Goal: Transaction & Acquisition: Register for event/course

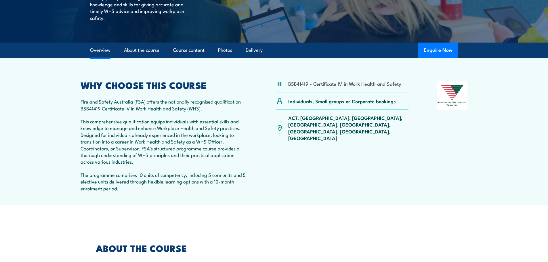
scroll to position [144, 0]
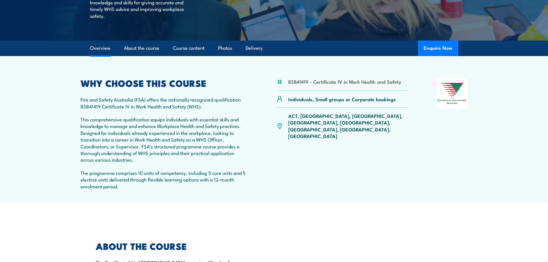
click at [328, 117] on p "ACT, NSW, NT, QLD, SA, TAS, VIC, WA" at bounding box center [348, 125] width 120 height 27
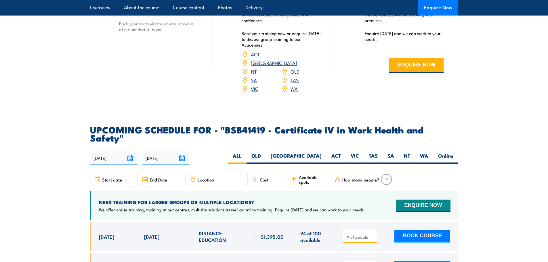
scroll to position [1754, 0]
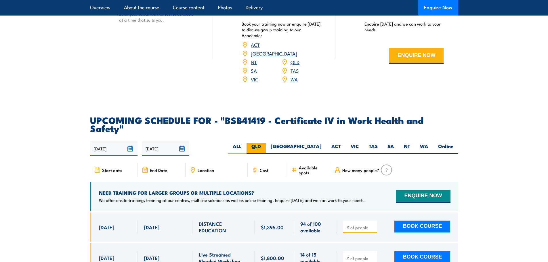
click at [266, 143] on label "QLD" at bounding box center [255, 148] width 19 height 11
click at [264, 143] on input "QLD" at bounding box center [263, 145] width 4 height 4
radio input "true"
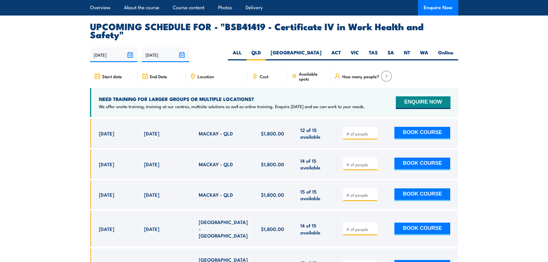
scroll to position [1876, 0]
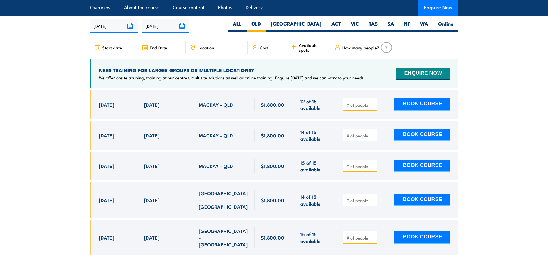
click at [359, 197] on input "number" at bounding box center [360, 200] width 29 height 6
type input "1"
click at [374, 197] on input "1" at bounding box center [360, 200] width 29 height 6
click at [433, 194] on button "BOOK COURSE" at bounding box center [422, 200] width 56 height 13
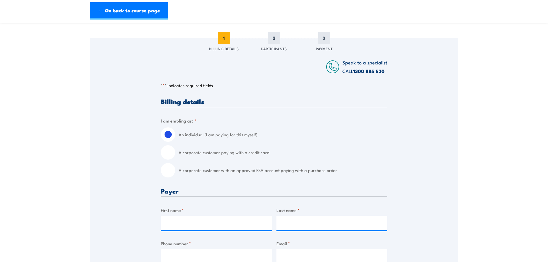
scroll to position [86, 0]
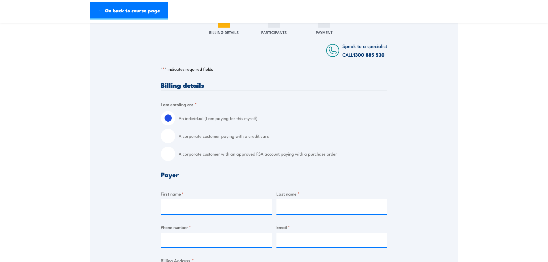
click at [166, 133] on input "A corporate customer paying with a credit card" at bounding box center [168, 136] width 14 height 14
radio input "true"
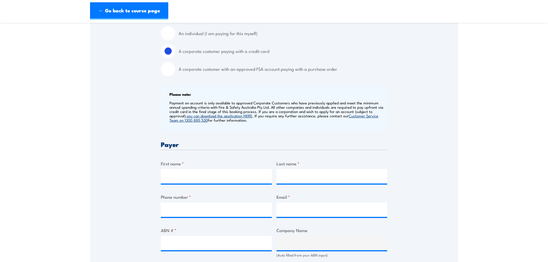
scroll to position [172, 0]
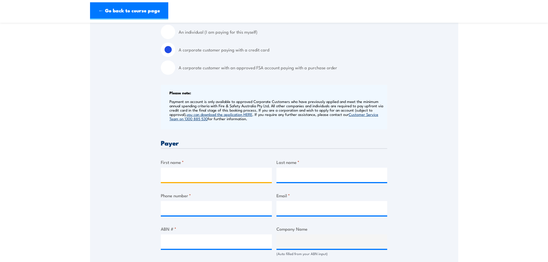
click at [209, 173] on input "First name *" at bounding box center [216, 175] width 111 height 14
type input "Grainne"
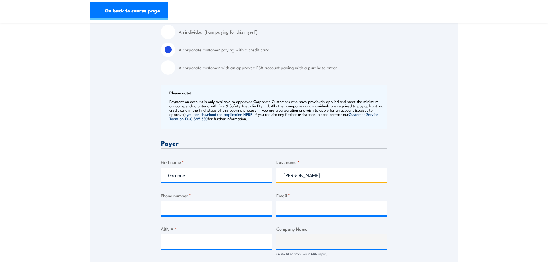
type input "Cullivan"
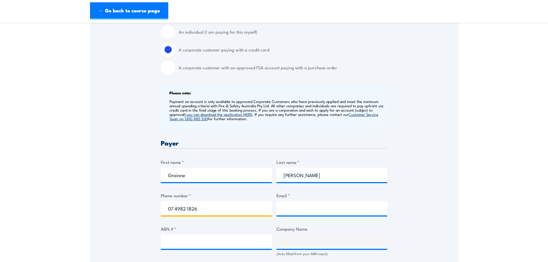
type input "07 4982 1826"
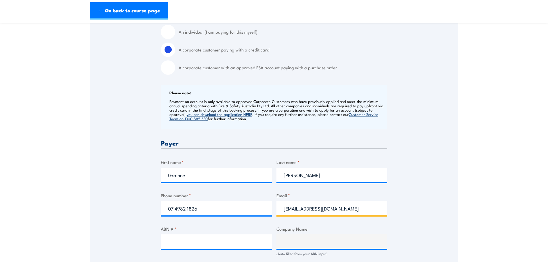
type input "gcullivan@gbaengineers.com.au"
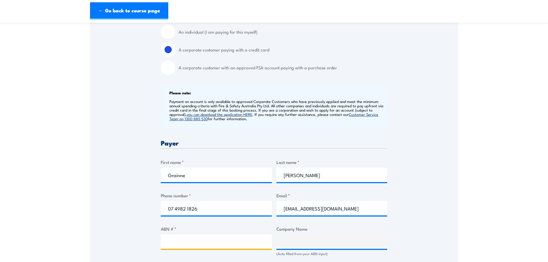
click at [189, 245] on input "ABN # *" at bounding box center [216, 241] width 111 height 14
paste input "60 084 451 526"
type input "60 084 451 526"
type input "GBA CONSULTING ENGINEERS"
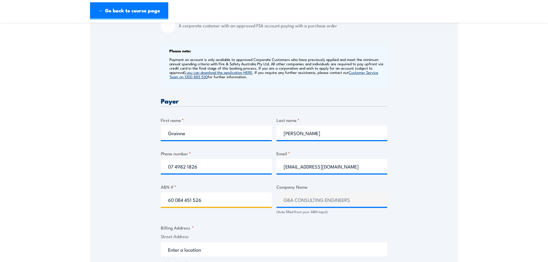
scroll to position [230, 0]
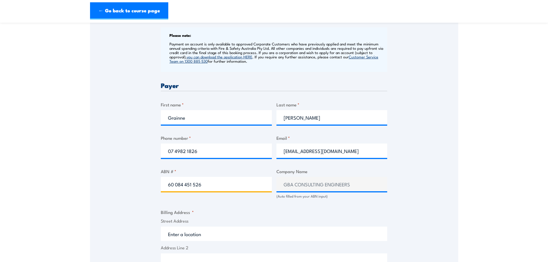
type input "60 084 451 526"
click at [264, 203] on div "Billing details I am enroling as: * An individual (I am paying for this myself)…" at bounding box center [274, 196] width 226 height 516
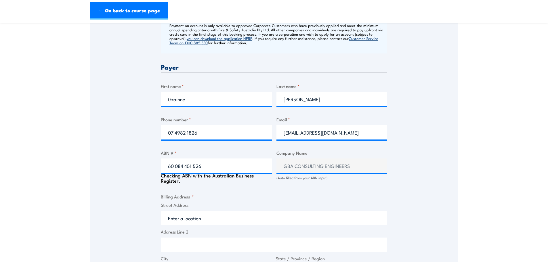
scroll to position [259, 0]
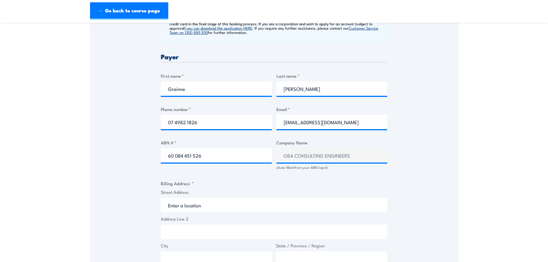
click at [236, 205] on input "Street Address" at bounding box center [274, 205] width 226 height 14
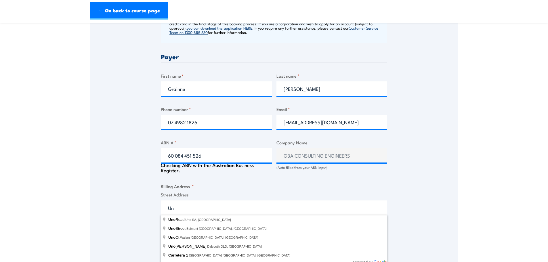
type input "U"
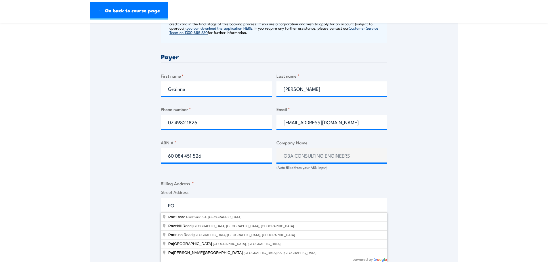
type input "P"
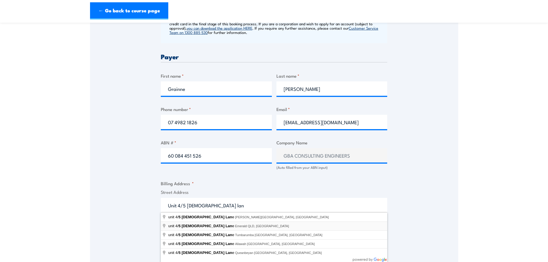
type input "unit 4/5 Church Lane, Emerald QLD, Australia"
type input "5 Church Ln"
type input "Emerald"
type input "[GEOGRAPHIC_DATA]"
type input "4720"
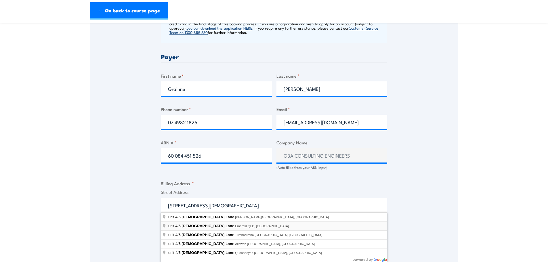
select select "Australia"
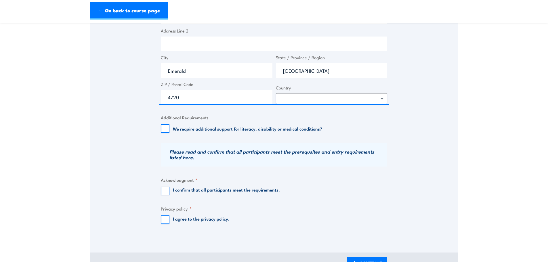
scroll to position [460, 0]
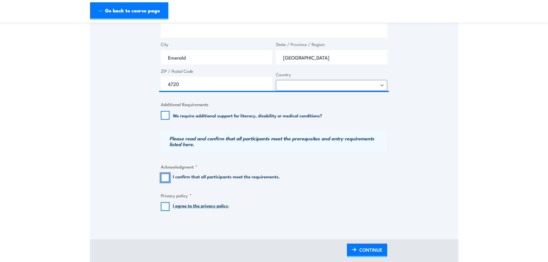
click at [166, 179] on input "I confirm that all participants meet the requirements." at bounding box center [165, 177] width 9 height 9
checkbox input "true"
click at [163, 204] on input "I agree to the privacy policy ." at bounding box center [165, 206] width 9 height 9
checkbox input "true"
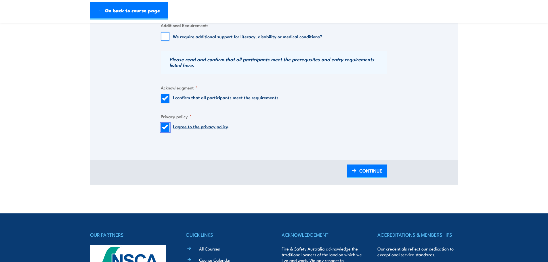
scroll to position [546, 0]
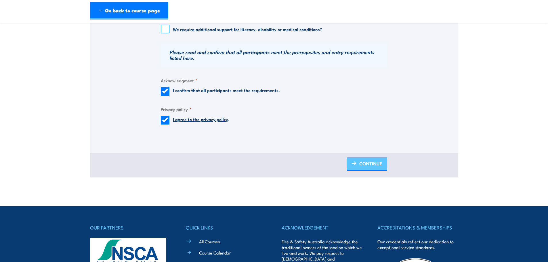
click at [360, 164] on span "CONTINUE" at bounding box center [370, 163] width 23 height 15
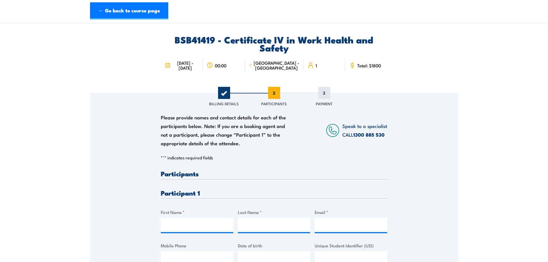
scroll to position [29, 0]
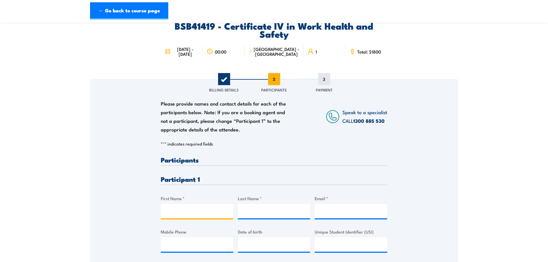
click at [217, 206] on input "First Name *" at bounding box center [197, 211] width 72 height 14
type input "Gideon"
click at [284, 217] on input "Brey" at bounding box center [274, 211] width 72 height 14
type input "Breytenbach"
click at [373, 207] on input "Email *" at bounding box center [351, 211] width 72 height 14
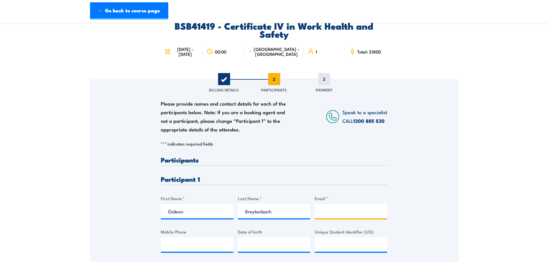
paste input "Gideon Breytenbach <gbreytenbach@gbaengineers.com.au>"
type input "gbreytenbach@gbaengineers.com.au"
click at [173, 246] on input "Mobile Phone" at bounding box center [197, 244] width 72 height 14
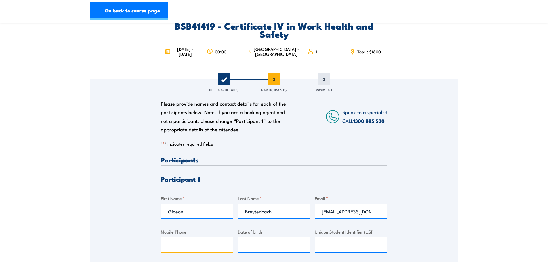
click at [207, 241] on input "Mobile Phone" at bounding box center [197, 244] width 72 height 14
click at [258, 243] on input "__/__/____" at bounding box center [274, 244] width 72 height 14
type input "15/08/1964"
click at [341, 241] on input "Unique Student Identifier (USI)" at bounding box center [351, 244] width 72 height 14
paste input "V7Q8ERFXZE"
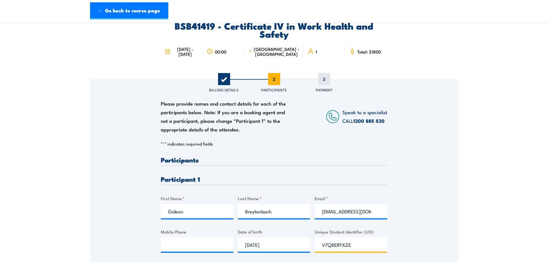
type input "V7Q8ERFXZE"
click at [214, 243] on input "Mobile Phone" at bounding box center [197, 244] width 72 height 14
click at [211, 242] on input "Mobile Phone" at bounding box center [197, 244] width 72 height 14
click at [176, 246] on input "Mobile Phone" at bounding box center [197, 244] width 72 height 14
paste input "049 2257 786"
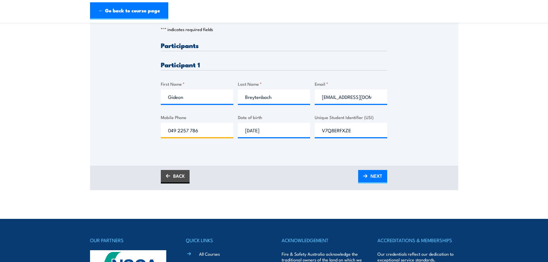
scroll to position [144, 0]
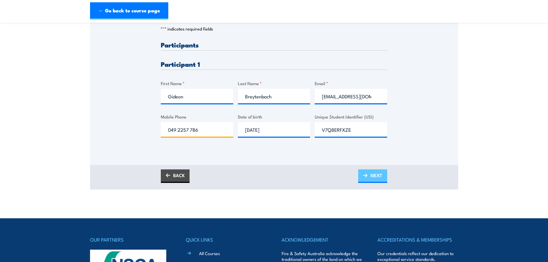
type input "049 2257 786"
click at [368, 179] on link "NEXT" at bounding box center [372, 176] width 29 height 14
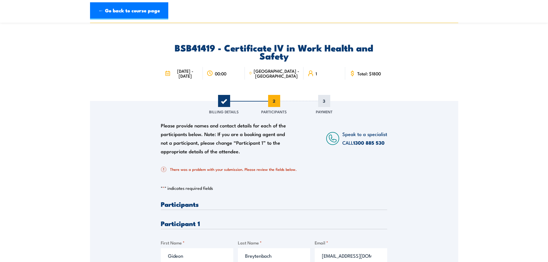
scroll to position [0, 0]
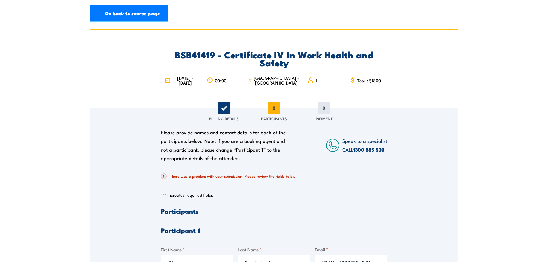
click at [310, 184] on div "There was a problem with your submission. Please review the fields below." at bounding box center [274, 176] width 226 height 17
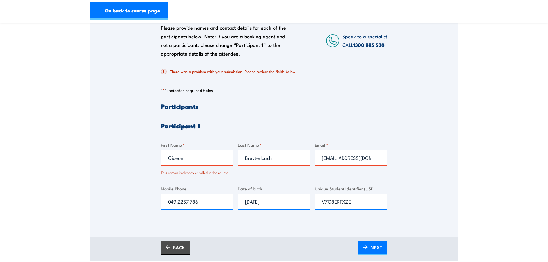
scroll to position [115, 0]
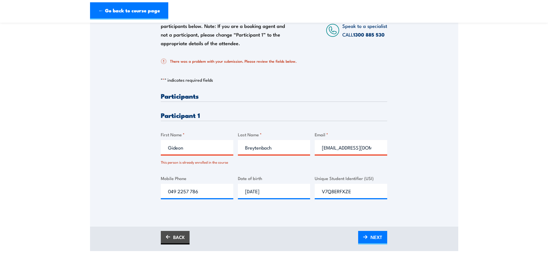
click at [373, 149] on input "gbreytenbach@gbaengineers.com.au" at bounding box center [351, 147] width 72 height 14
click at [323, 148] on input "gbreytenbach@gbaengineers.com.au" at bounding box center [351, 147] width 72 height 14
type input "gbreytenbach@gbaengineers.com.au"
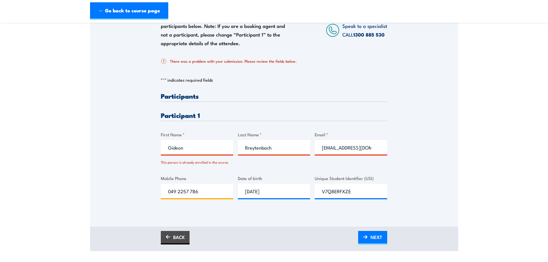
click at [178, 189] on input "049 2257 786" at bounding box center [197, 191] width 72 height 14
type input "0492257786"
click at [368, 193] on input "V7Q8ERFXZE" at bounding box center [351, 191] width 72 height 14
click at [371, 237] on span "NEXT" at bounding box center [376, 236] width 12 height 15
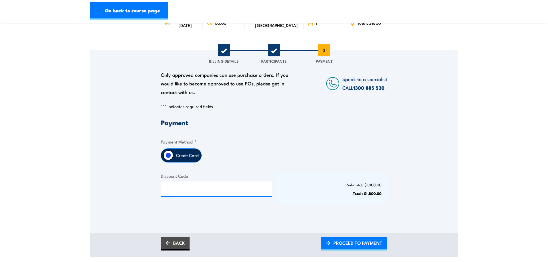
scroll to position [86, 0]
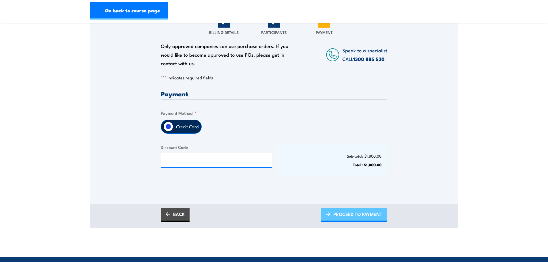
click at [348, 216] on span "PROCEED TO PAYMENT" at bounding box center [357, 213] width 49 height 15
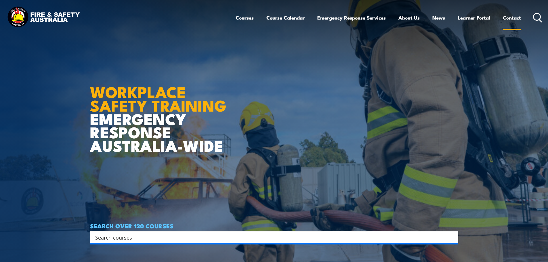
click at [513, 21] on link "Contact" at bounding box center [512, 17] width 18 height 15
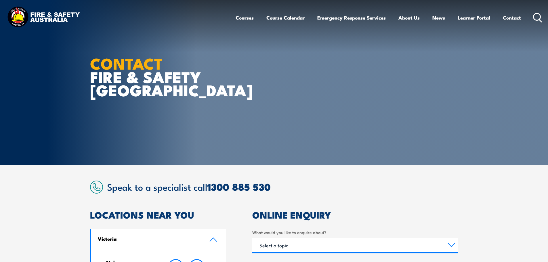
drag, startPoint x: 0, startPoint y: 0, endPoint x: 276, endPoint y: 185, distance: 332.2
click at [288, 184] on h2 "Speak to a specialist call [PHONE_NUMBER]" at bounding box center [282, 186] width 351 height 10
click at [249, 189] on link "1300 885 530" at bounding box center [238, 186] width 63 height 15
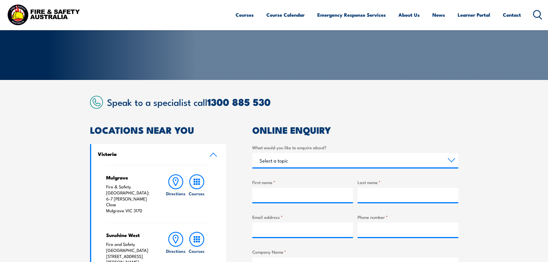
scroll to position [86, 0]
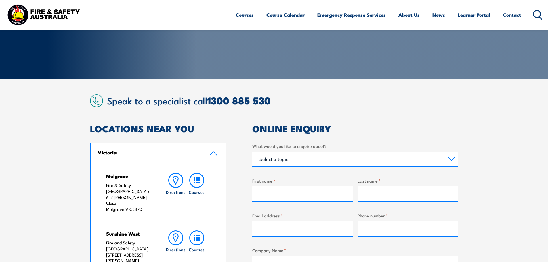
click at [208, 156] on link "Victoria" at bounding box center [158, 153] width 135 height 21
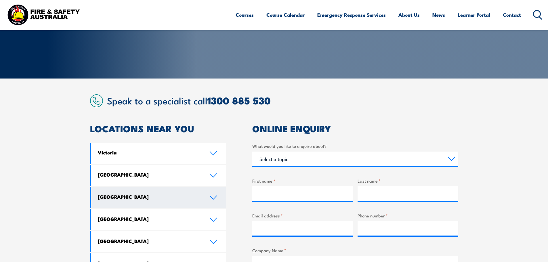
click at [168, 200] on link "[GEOGRAPHIC_DATA]" at bounding box center [158, 197] width 135 height 21
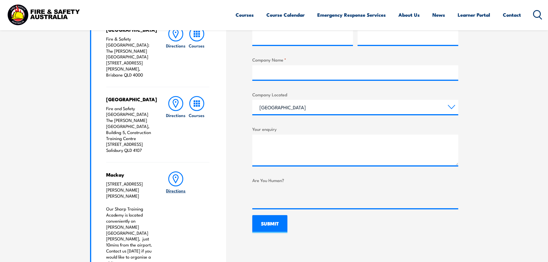
scroll to position [287, 0]
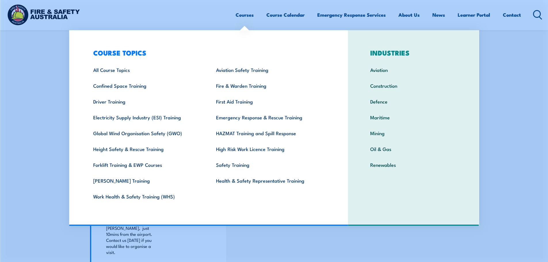
click at [245, 16] on link "Courses" at bounding box center [244, 14] width 18 height 15
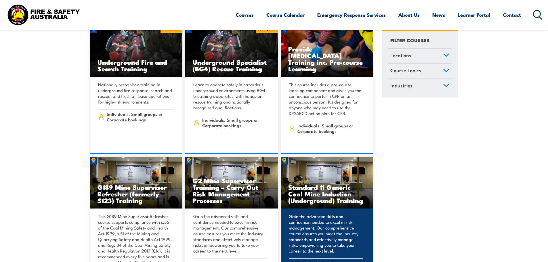
scroll to position [259, 0]
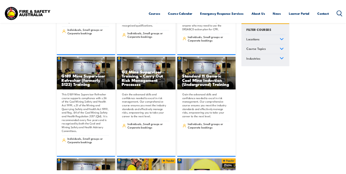
scroll to position [256, 0]
